Goal: Find specific page/section: Find specific page/section

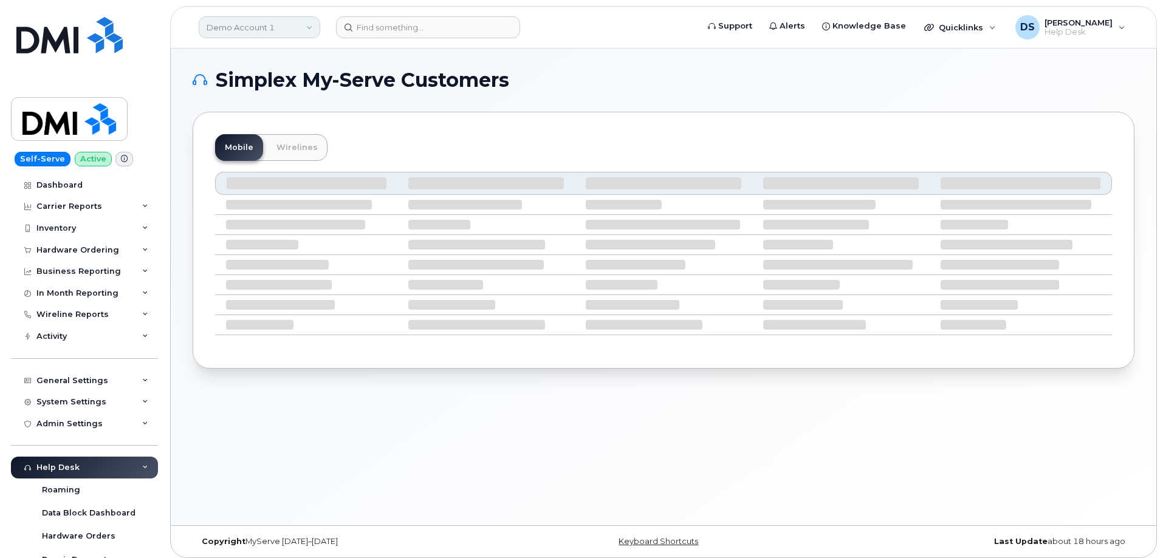
drag, startPoint x: 285, startPoint y: 27, endPoint x: 278, endPoint y: 31, distance: 9.0
click at [285, 27] on link "Demo Account 1" at bounding box center [259, 27] width 121 height 22
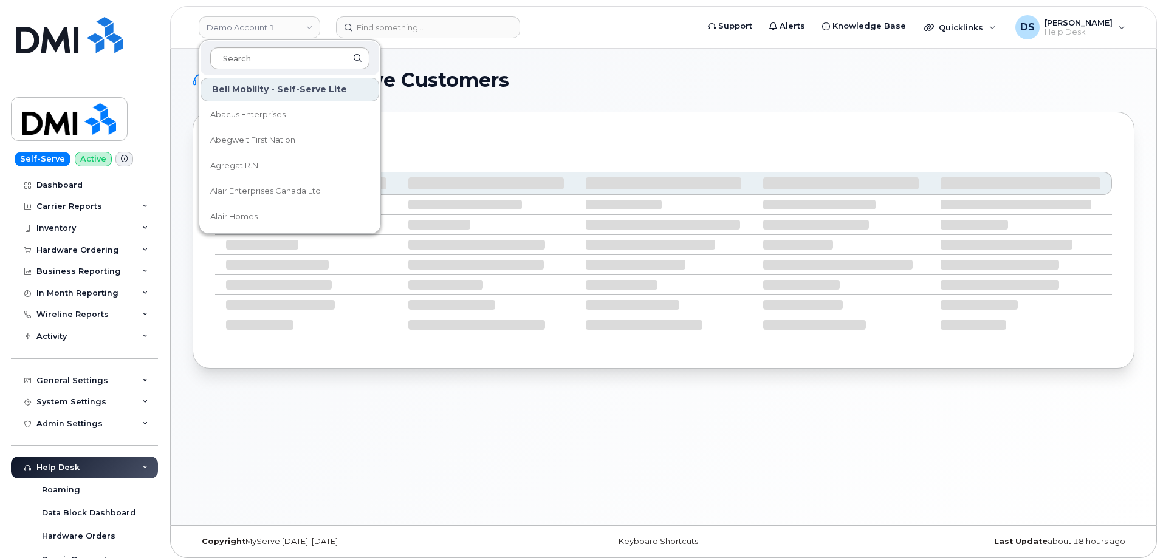
click at [248, 54] on input at bounding box center [289, 58] width 159 height 22
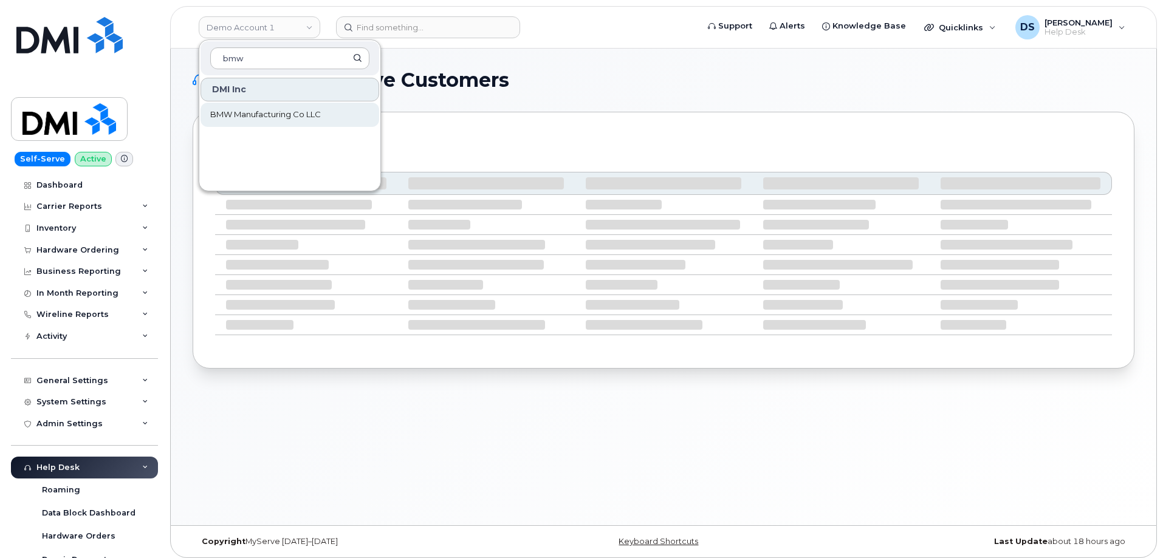
type input "bmw"
click at [256, 116] on span "BMW Manufacturing Co LLC" at bounding box center [265, 115] width 111 height 12
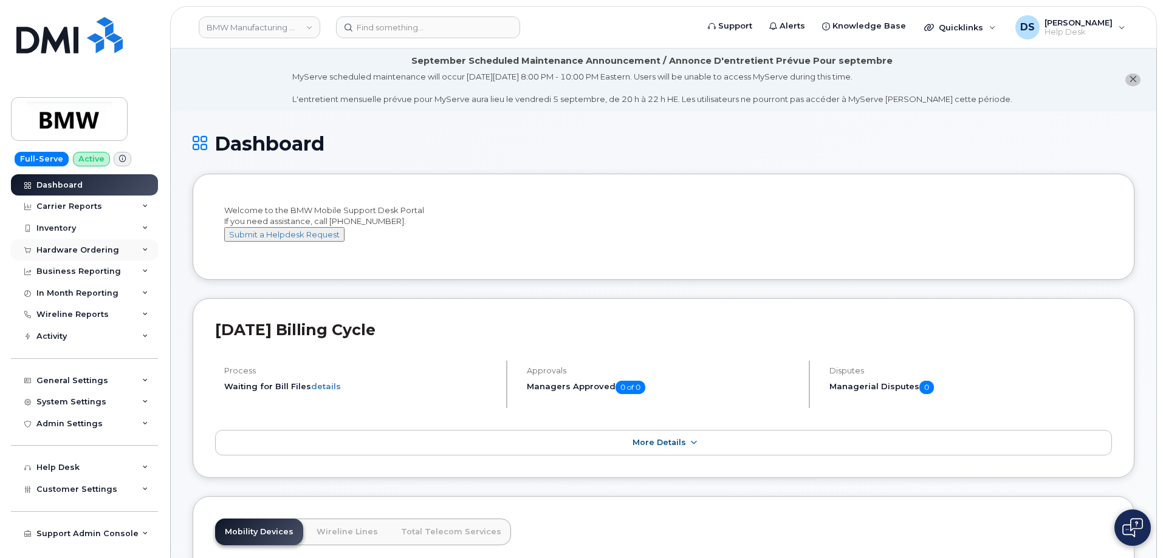
click at [148, 249] on icon at bounding box center [145, 250] width 6 height 6
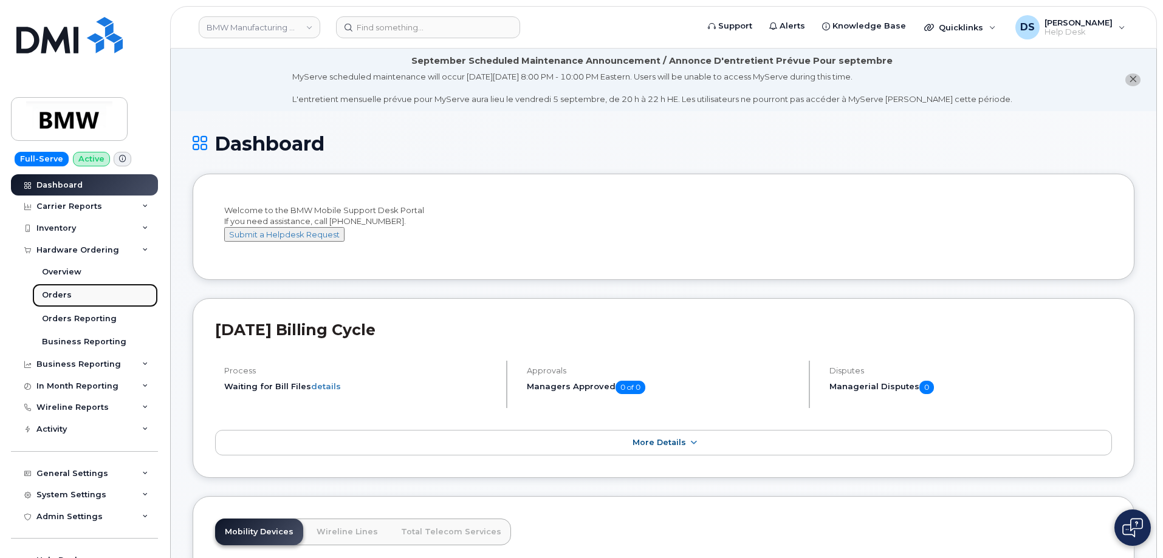
click at [64, 294] on div "Orders" at bounding box center [57, 295] width 30 height 11
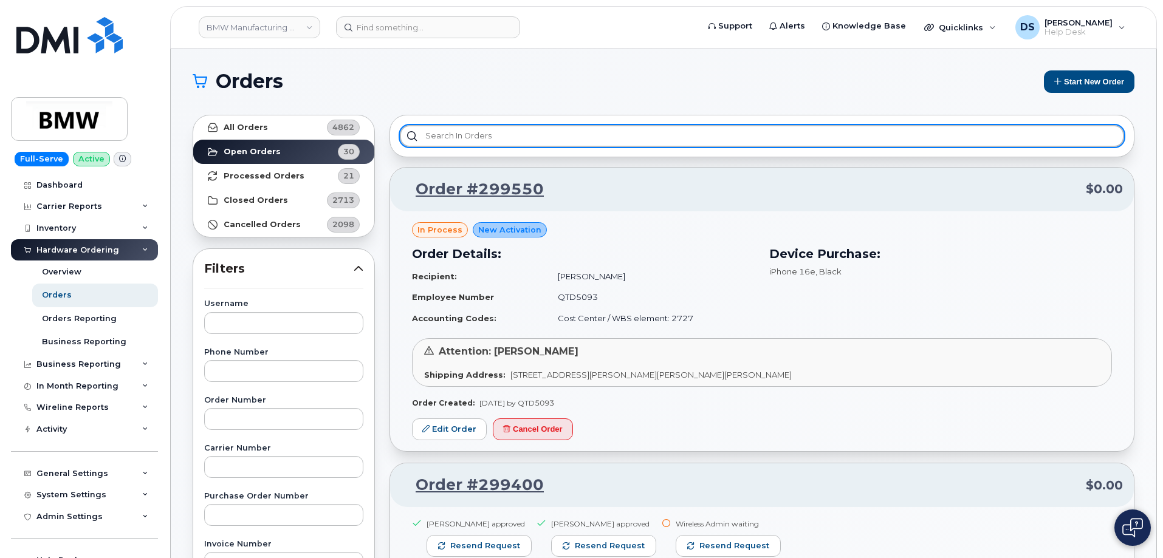
click at [465, 134] on input "text" at bounding box center [762, 136] width 724 height 22
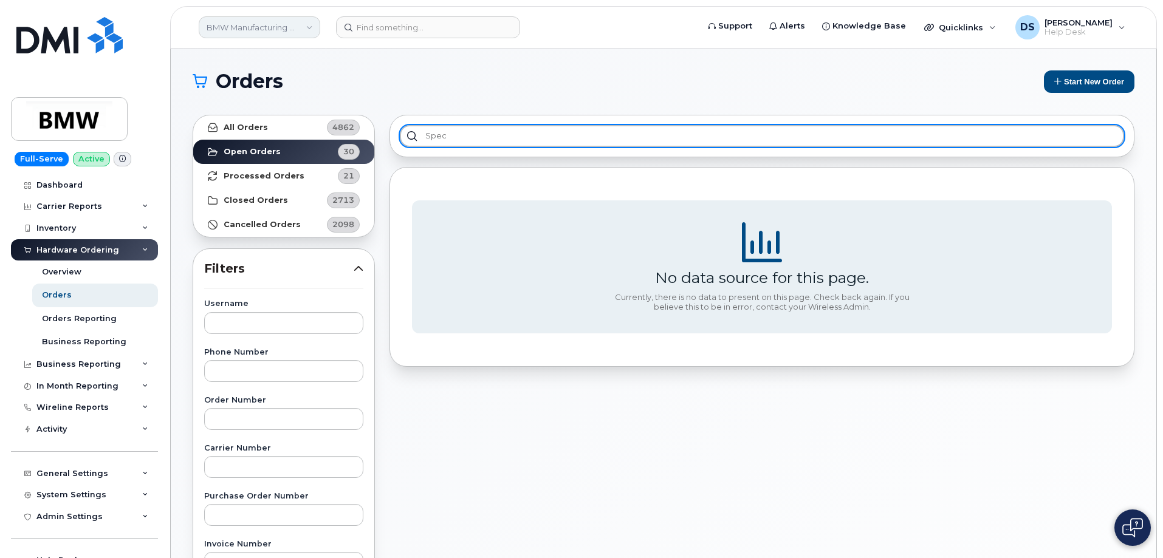
type input "spec"
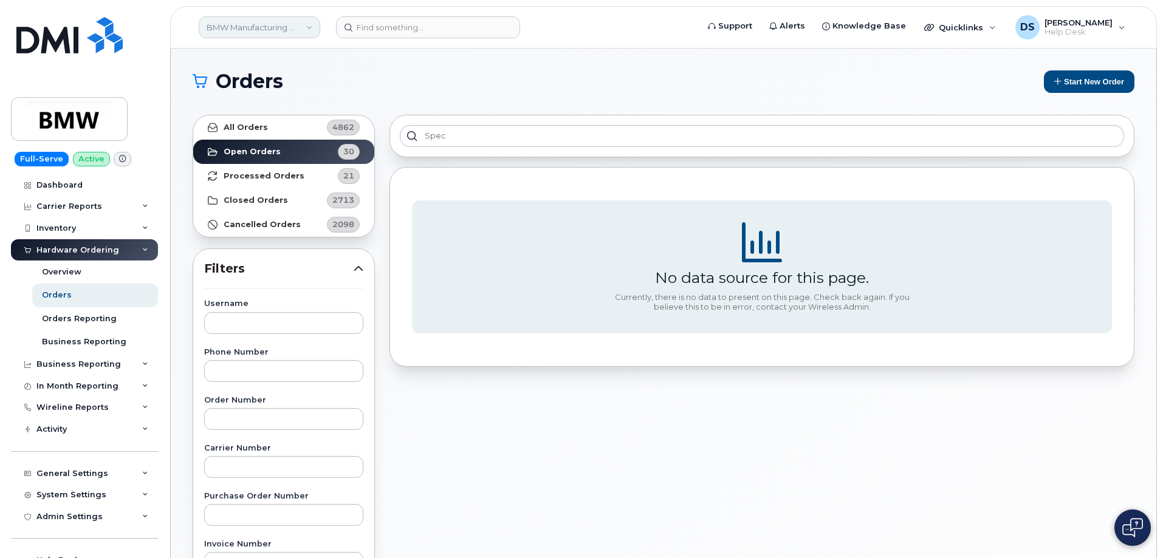
click at [309, 25] on link "BMW Manufacturing Co LLC" at bounding box center [259, 27] width 121 height 22
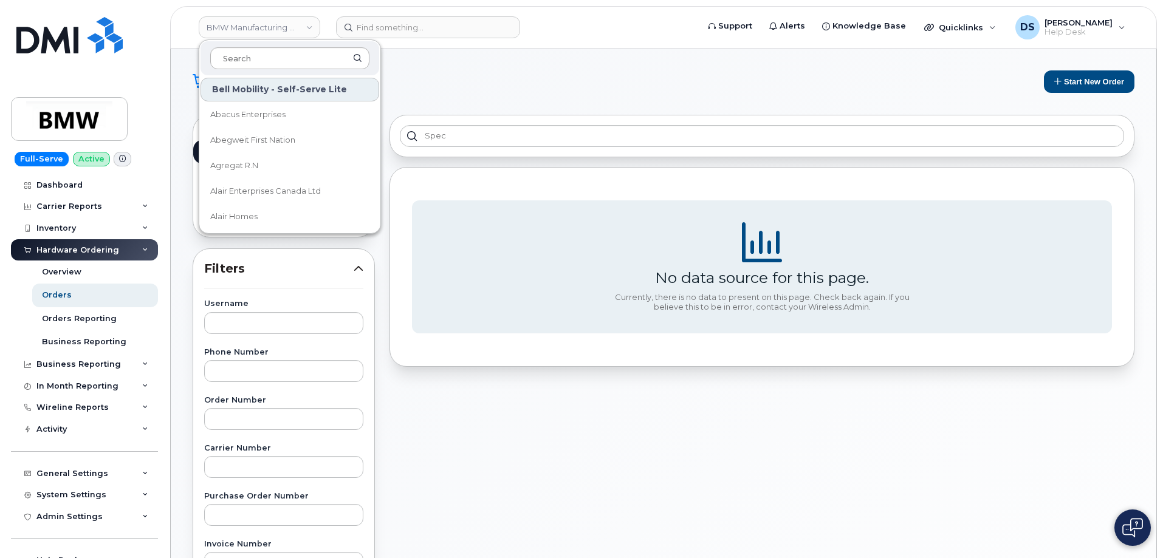
click at [253, 56] on input at bounding box center [289, 58] width 159 height 22
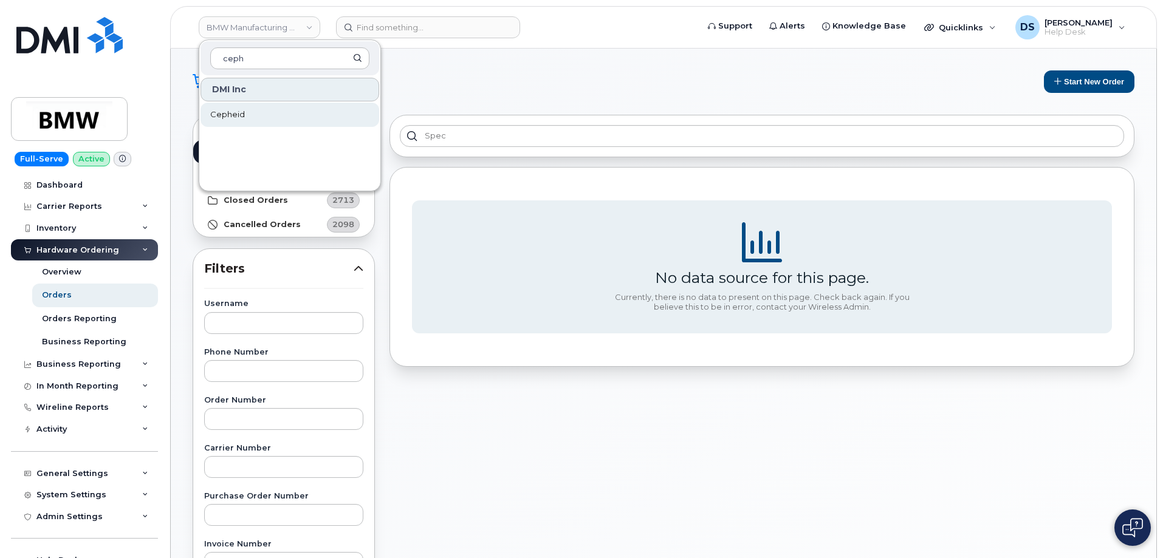
type input "ceph"
click at [239, 113] on span "Cepheid" at bounding box center [227, 115] width 35 height 12
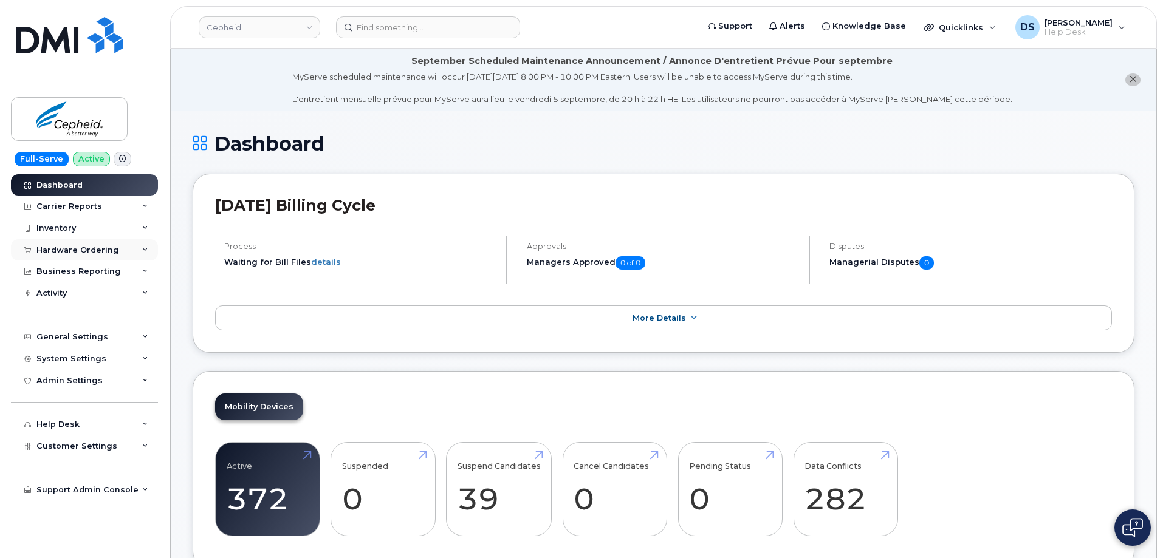
click at [148, 250] on div "Hardware Ordering" at bounding box center [84, 250] width 147 height 22
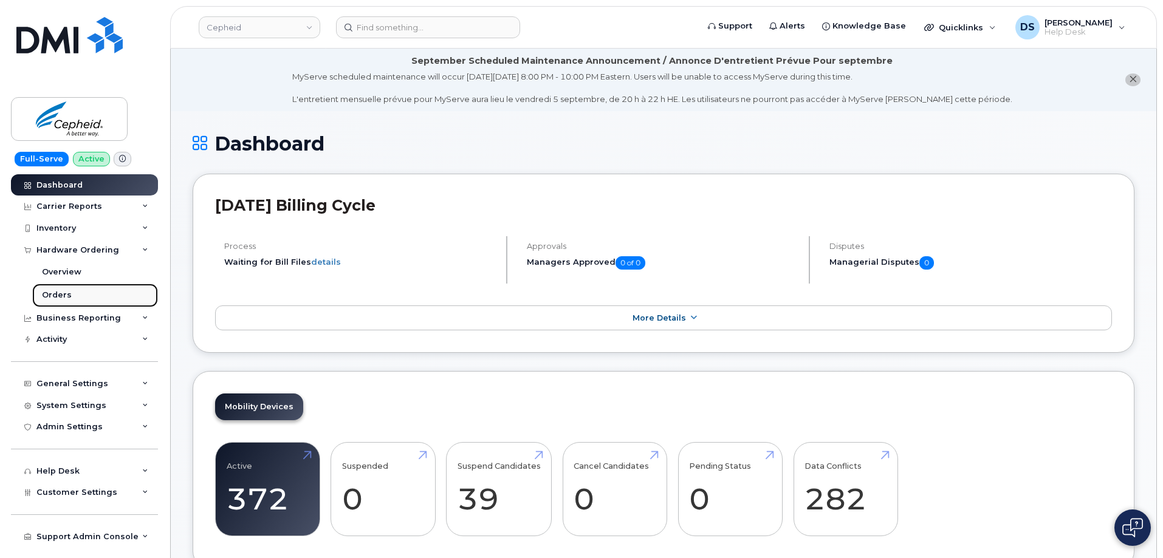
click at [60, 294] on div "Orders" at bounding box center [57, 295] width 30 height 11
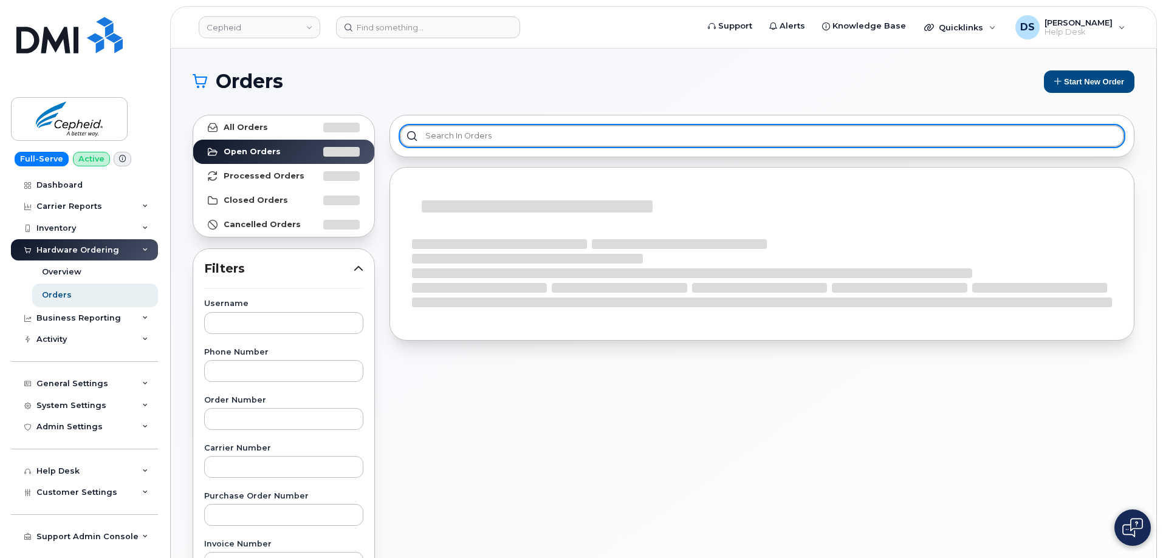
click at [461, 134] on input "text" at bounding box center [762, 136] width 724 height 22
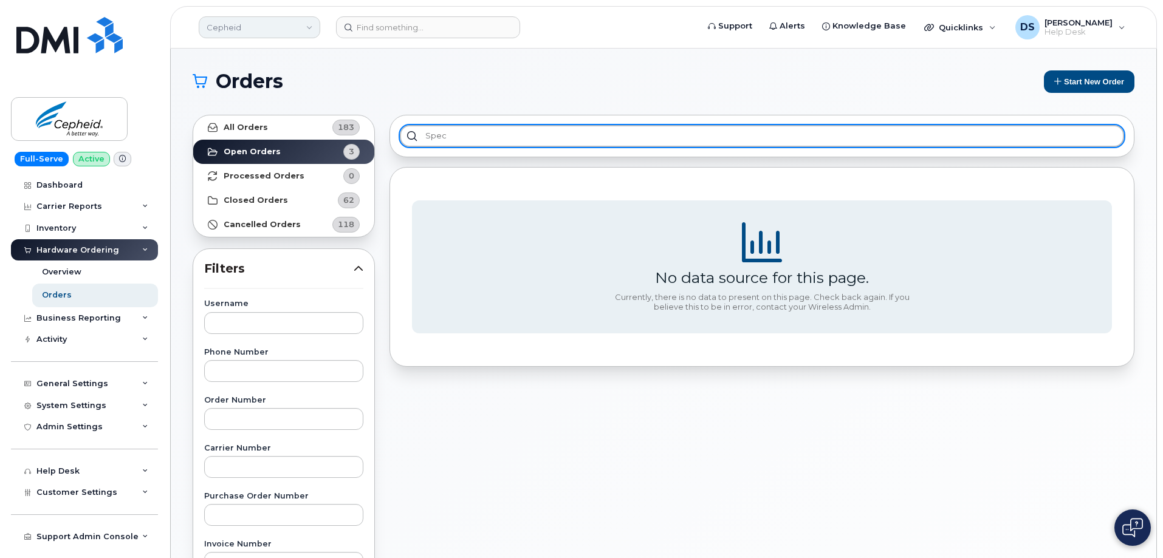
type input "spec"
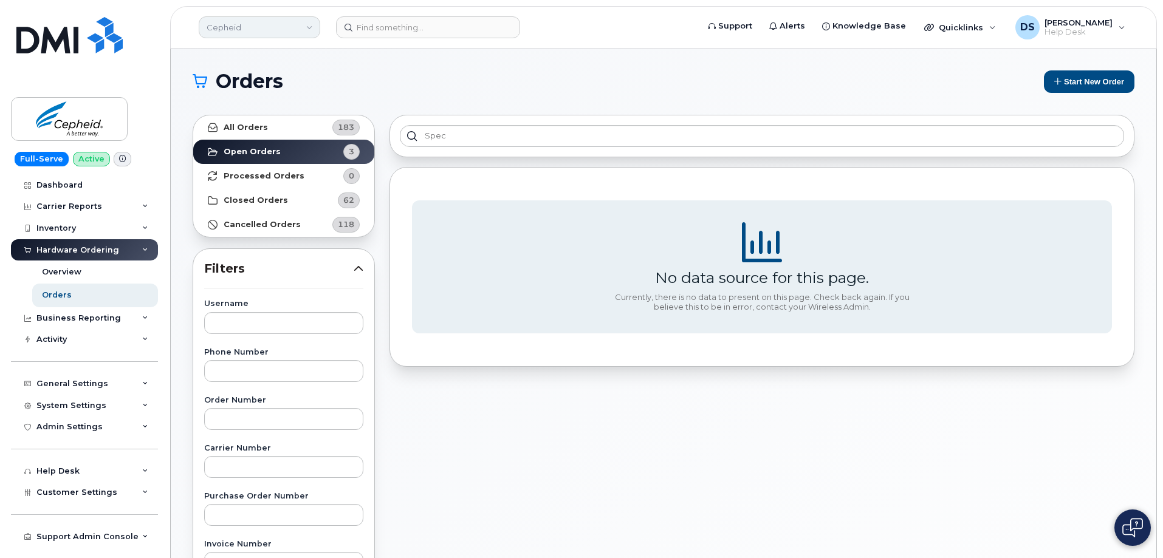
click at [310, 28] on link "Cepheid" at bounding box center [259, 27] width 121 height 22
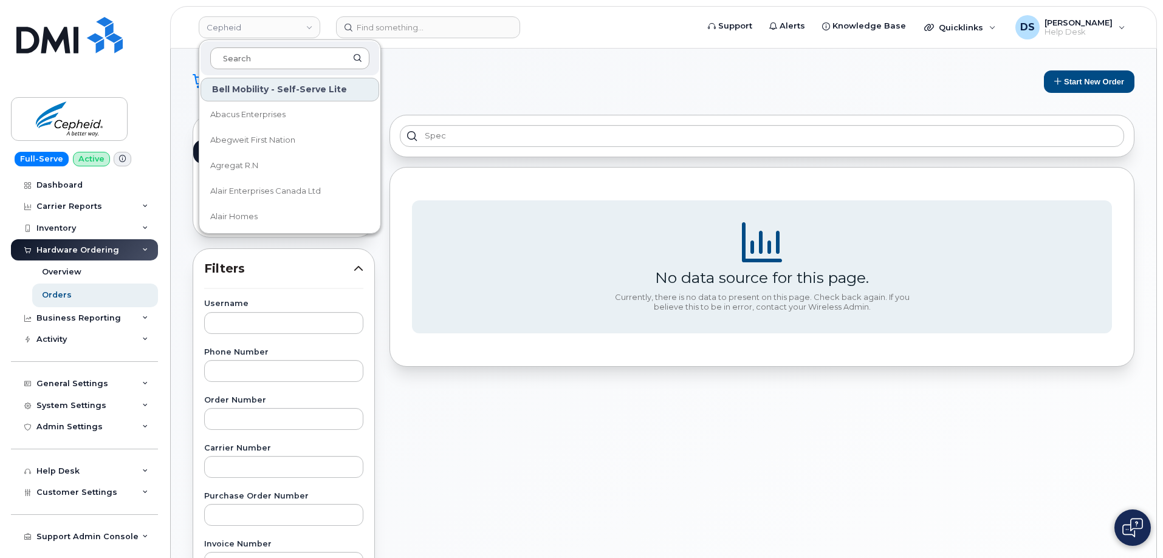
drag, startPoint x: 252, startPoint y: 60, endPoint x: 258, endPoint y: 55, distance: 7.7
click at [254, 58] on input at bounding box center [289, 58] width 159 height 22
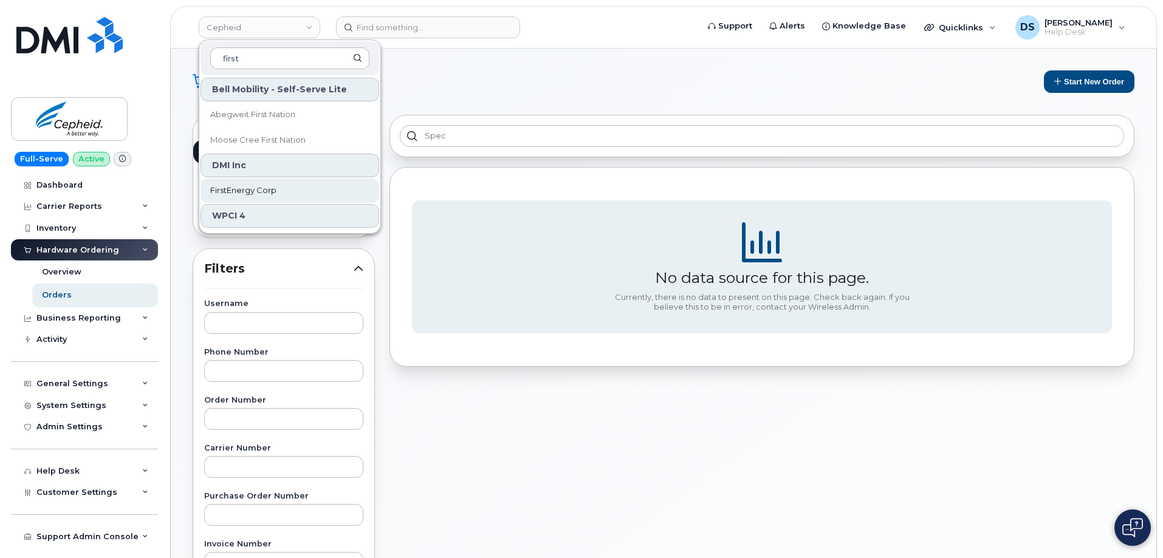
type input "first"
click at [238, 188] on span "FirstEnergy Corp" at bounding box center [243, 191] width 66 height 12
